Goal: Information Seeking & Learning: Learn about a topic

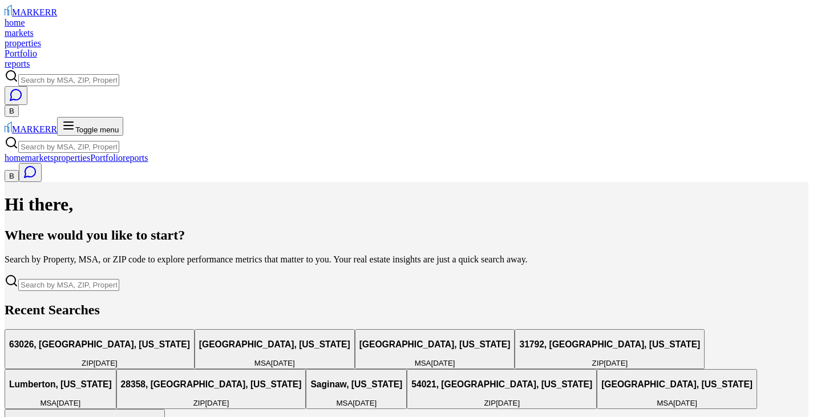
click at [119, 279] on input "Search by MSA, ZIP, Property Name, or Address" at bounding box center [68, 285] width 101 height 12
paste input "[STREET_ADDRESS][PERSON_NAME]"
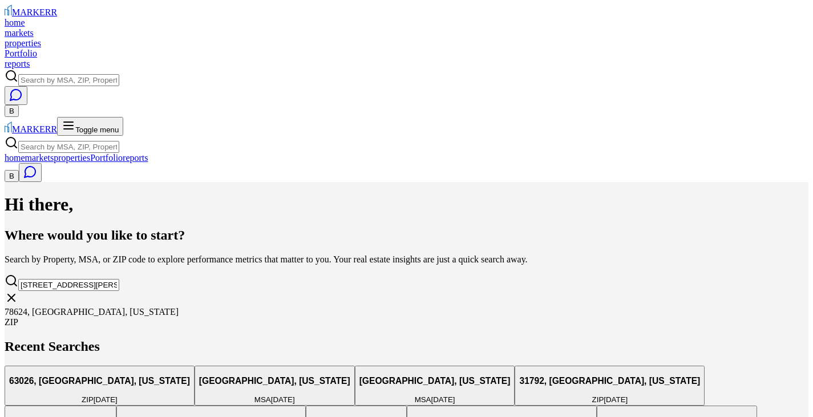
type input "[STREET_ADDRESS][PERSON_NAME]"
click at [603, 317] on div "ZIP" at bounding box center [407, 322] width 804 height 10
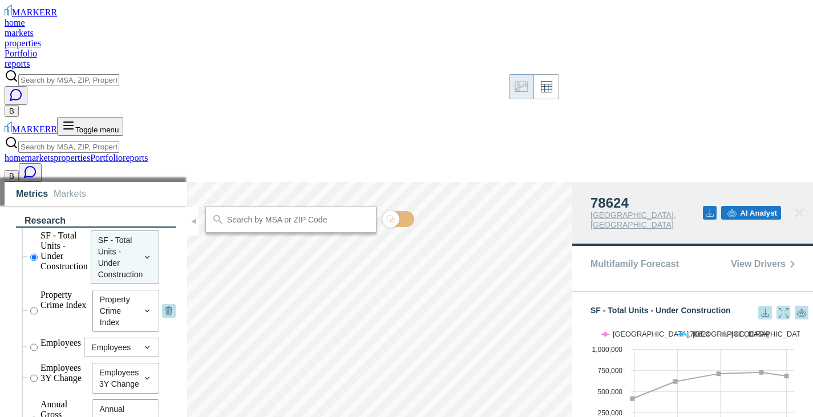
click at [92, 290] on div "Property Crime Index" at bounding box center [125, 311] width 67 height 42
click at [30, 290] on input "Property Crime Index" at bounding box center [33, 311] width 7 height 42
radio input "false"
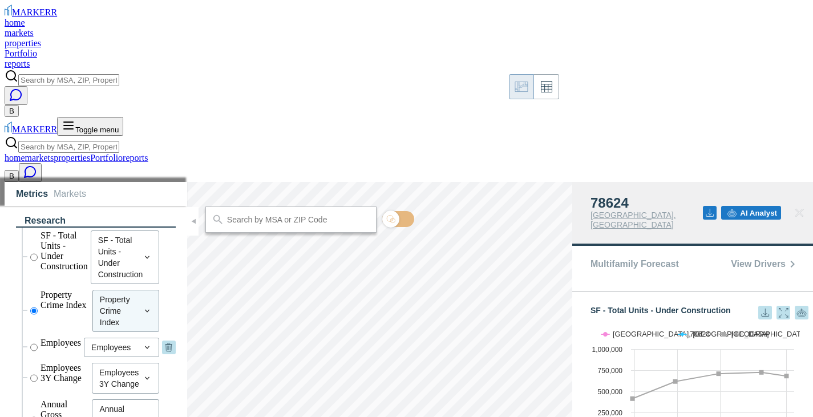
click at [30, 338] on input "Employees" at bounding box center [33, 347] width 7 height 19
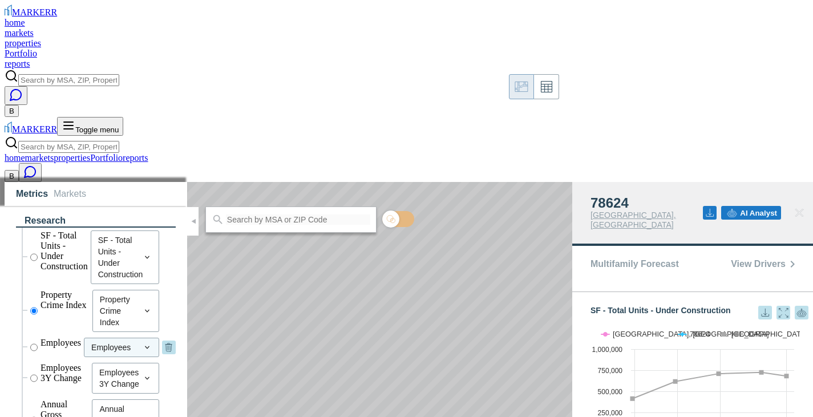
radio input "false"
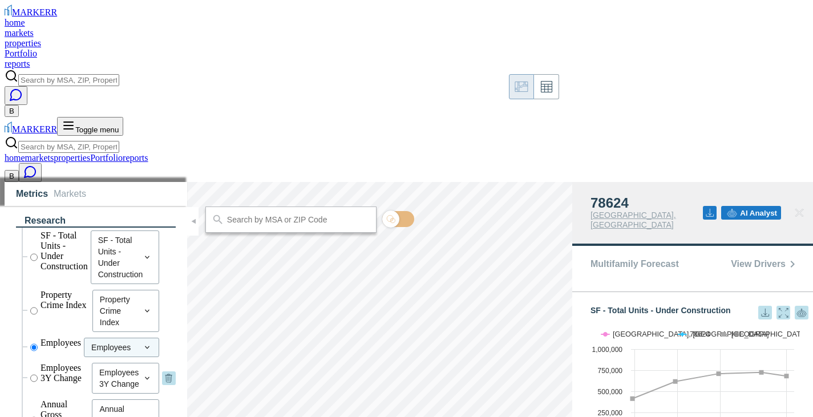
click at [30, 363] on input "Employees 3Y Change" at bounding box center [33, 378] width 7 height 31
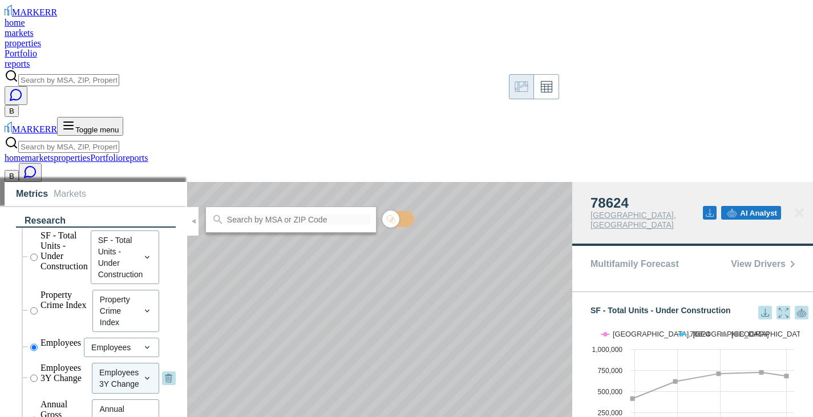
radio input "false"
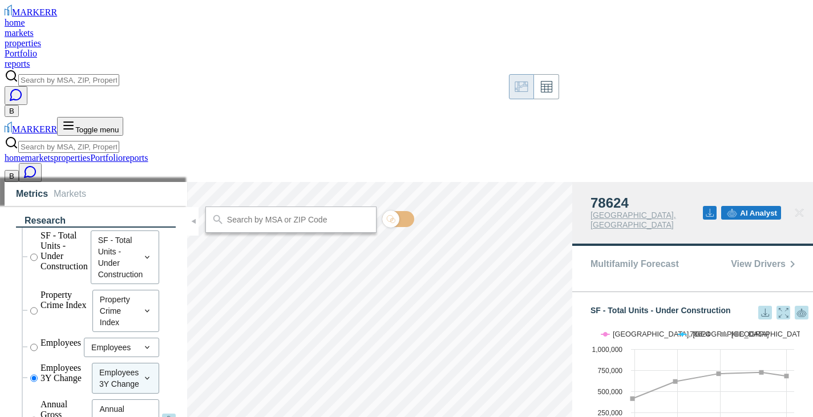
click at [30, 400] on input "Annual Gross Income" at bounding box center [33, 421] width 7 height 42
radio input "false"
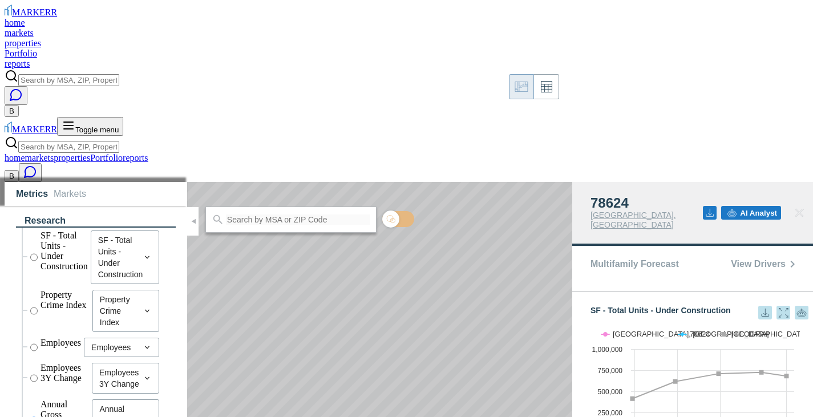
radio input "false"
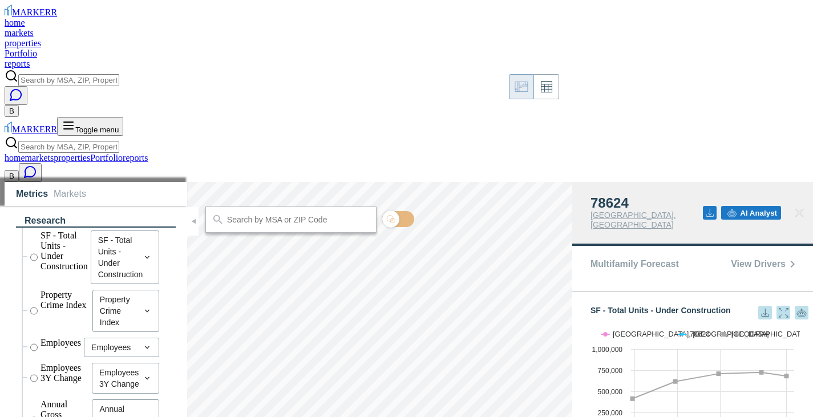
radio input "false"
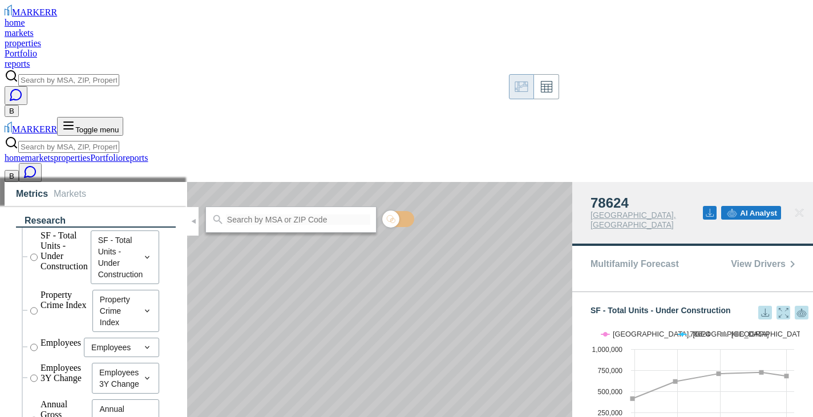
radio input "false"
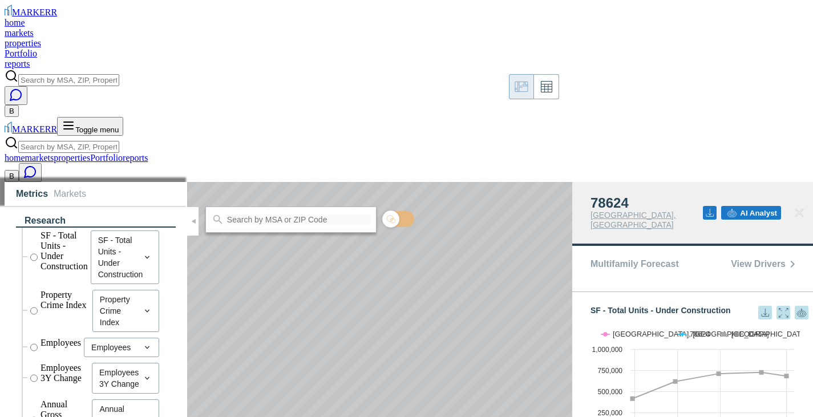
radio input "false"
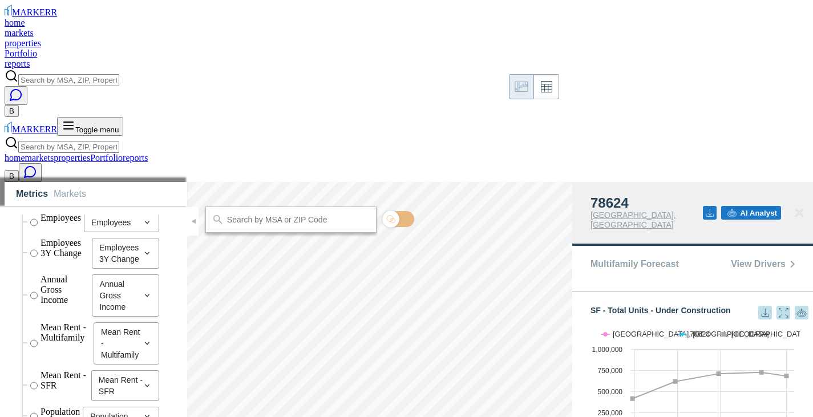
scroll to position [127, 0]
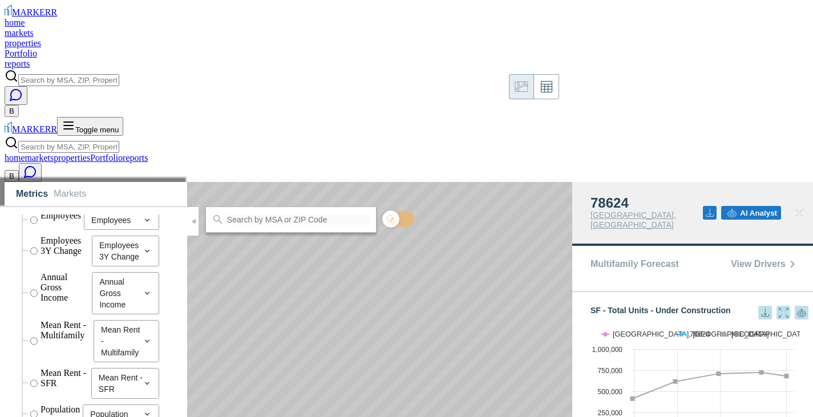
radio input "false"
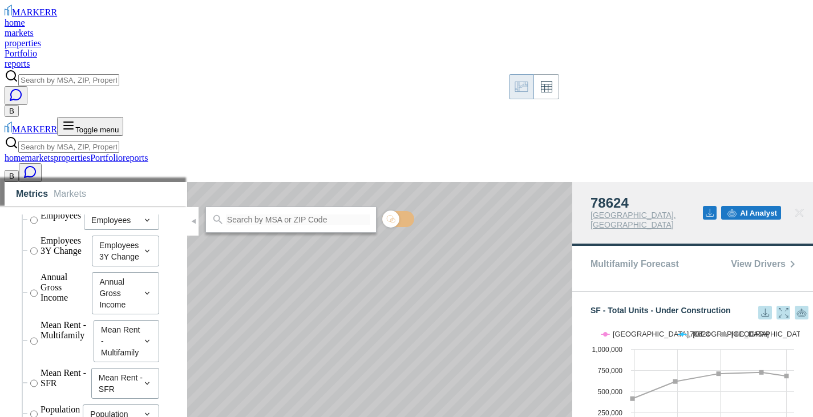
radio input "false"
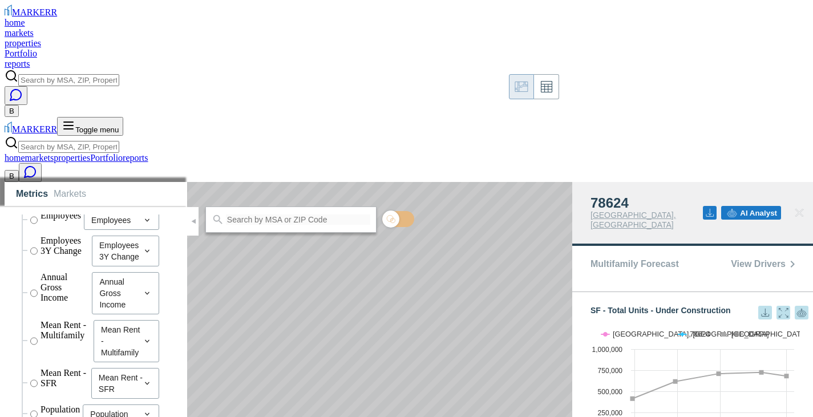
radio input "false"
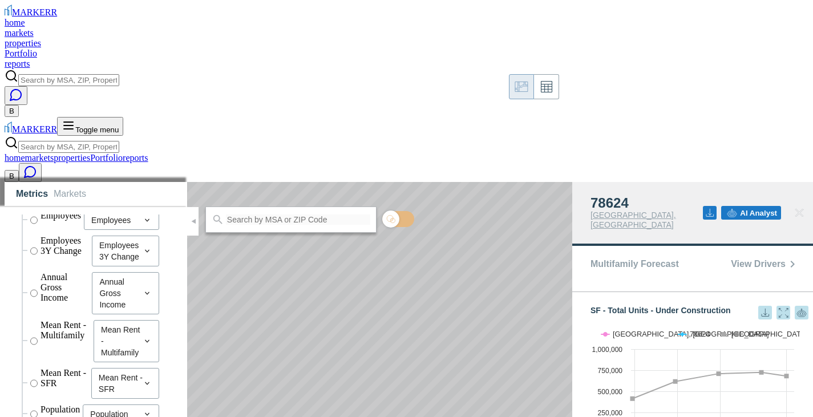
radio input "false"
radio input "true"
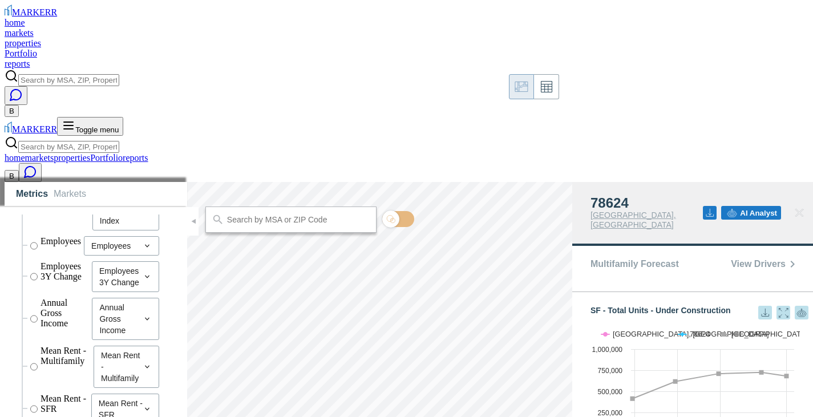
scroll to position [0, 0]
